Goal: Information Seeking & Learning: Check status

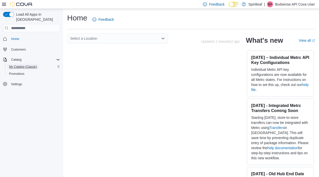
click at [28, 65] on span "My Catalog (Classic)" at bounding box center [23, 67] width 28 height 4
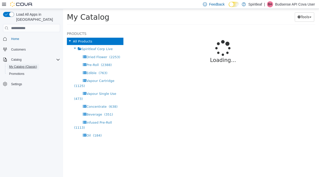
select select "**********"
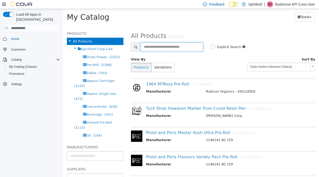
click at [163, 48] on input "text" at bounding box center [172, 46] width 63 height 9
type input "**********"
select select "**********"
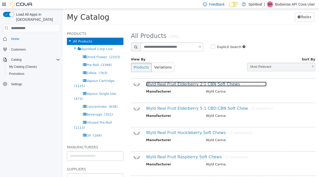
click at [163, 83] on link "Wyld Real Fruit Elderberry 2:1 CBN Soft Chews [2 variations]" at bounding box center [206, 83] width 120 height 5
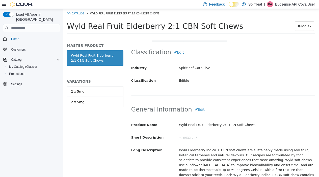
scroll to position [89, 0]
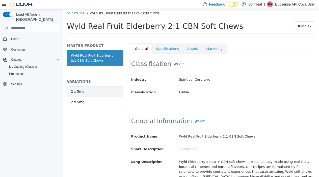
click at [108, 94] on link "2 x 5mg" at bounding box center [95, 91] width 57 height 11
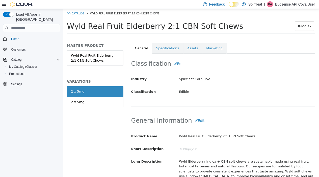
scroll to position [88, 0]
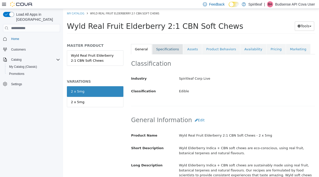
click at [162, 52] on link "Specifications" at bounding box center [167, 49] width 31 height 11
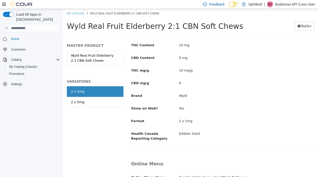
scroll to position [207, 0]
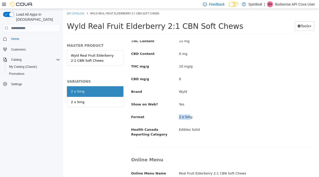
drag, startPoint x: 201, startPoint y: 114, endPoint x: 188, endPoint y: 118, distance: 12.7
click at [190, 118] on div "2 x 5mg" at bounding box center [247, 117] width 144 height 9
click at [93, 103] on link "2 x 5mg" at bounding box center [95, 102] width 57 height 11
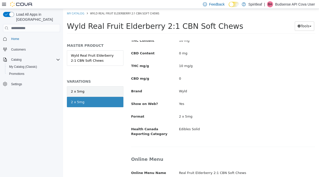
scroll to position [206, 0]
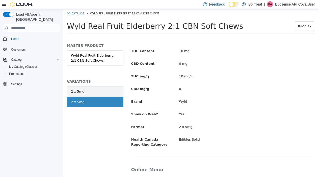
click at [94, 96] on link "2 x 5mg" at bounding box center [95, 91] width 57 height 11
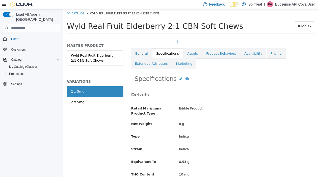
scroll to position [79, 0]
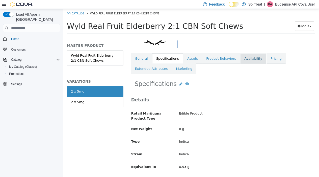
click at [246, 57] on link "Availability" at bounding box center [253, 58] width 26 height 11
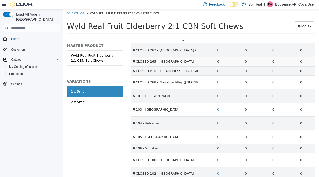
scroll to position [891, 0]
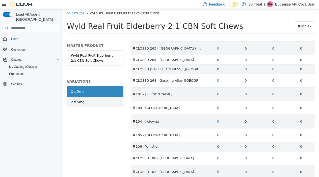
click at [83, 103] on link "2 x 5mg" at bounding box center [95, 102] width 57 height 11
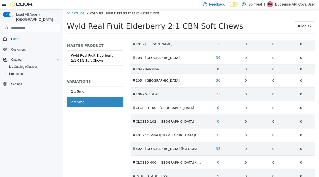
scroll to position [850, 0]
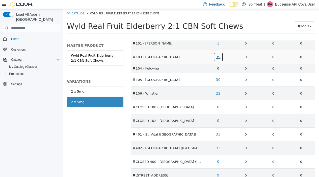
click at [218, 58] on link "39" at bounding box center [218, 56] width 10 height 9
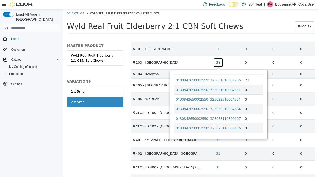
scroll to position [226, 0]
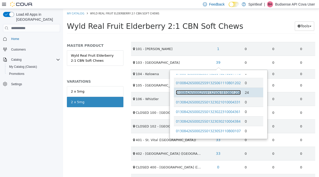
click at [217, 93] on link "01008426500025591325061810B01206" at bounding box center [208, 92] width 65 height 5
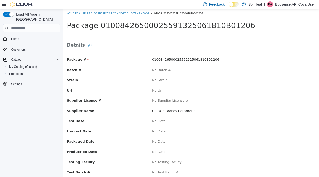
click at [317, 59] on div "01008426500025591325061810B01206" at bounding box center [233, 59] width 171 height 5
click at [115, 14] on link "Wyld Real Fruit Elderberry 2:1 CBN Soft Chews - 2 x 5mg" at bounding box center [108, 13] width 82 height 4
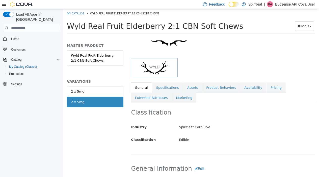
scroll to position [52, 0]
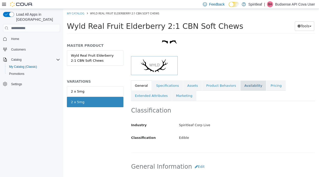
click at [240, 86] on link "Availability" at bounding box center [253, 85] width 26 height 11
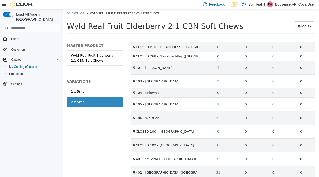
scroll to position [837, 0]
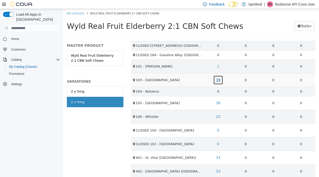
click at [216, 82] on link "39" at bounding box center [218, 79] width 10 height 9
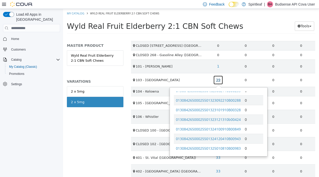
scroll to position [328, 0]
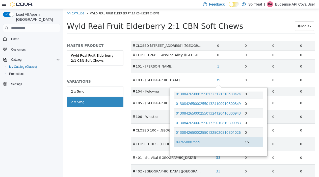
click at [187, 139] on td "842650002559" at bounding box center [208, 142] width 69 height 10
click at [187, 143] on link "842650002559" at bounding box center [188, 141] width 24 height 5
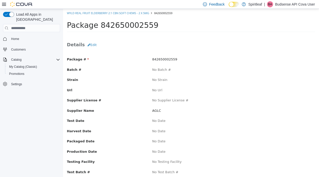
scroll to position [33, 0]
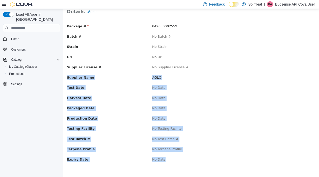
drag, startPoint x: 166, startPoint y: 159, endPoint x: 133, endPoint y: 74, distance: 90.6
click at [133, 74] on div "Package # 842650002559 Batch # No Batch # Strain No Strain Url No Url Supplier …" at bounding box center [191, 95] width 248 height 153
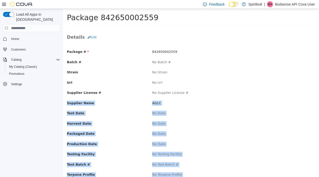
scroll to position [0, 0]
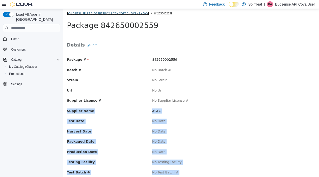
click at [113, 14] on link "Wyld Real Fruit Elderberry 2:1 CBN Soft Chews - 2 x 5mg" at bounding box center [108, 13] width 82 height 4
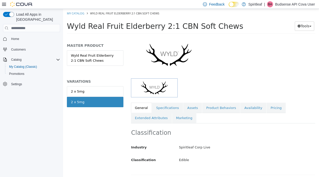
scroll to position [16, 0]
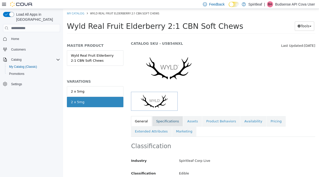
click at [172, 119] on link "Specifications" at bounding box center [167, 121] width 31 height 11
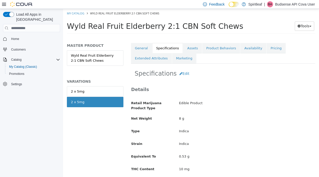
scroll to position [65, 0]
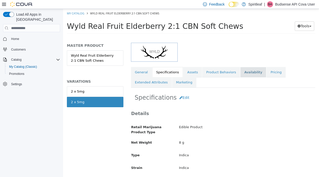
click at [251, 71] on link "Availability" at bounding box center [253, 72] width 26 height 11
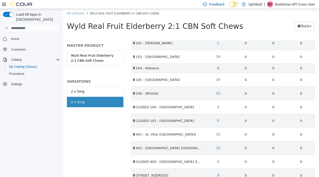
scroll to position [860, 0]
click at [218, 58] on link "39" at bounding box center [218, 55] width 10 height 9
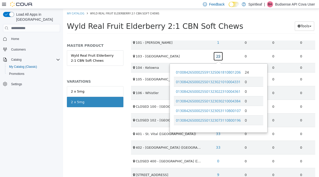
scroll to position [238, 0]
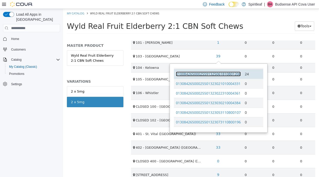
click at [227, 74] on link "01008426500025591325061810B01206" at bounding box center [208, 73] width 65 height 5
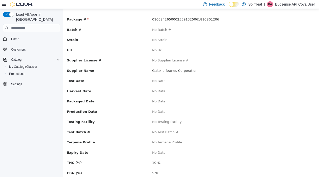
scroll to position [54, 0]
